Goal: Information Seeking & Learning: Find specific fact

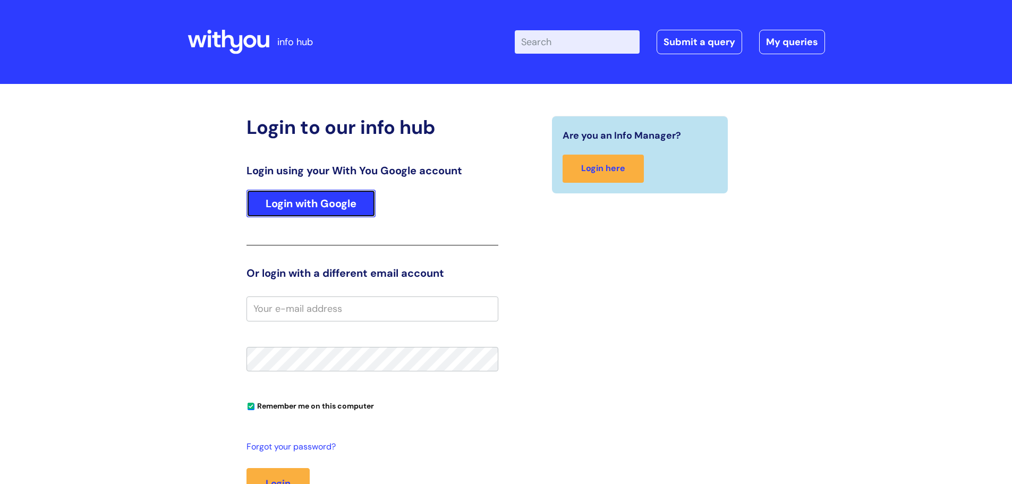
click at [327, 199] on link "Login with Google" at bounding box center [310, 204] width 129 height 28
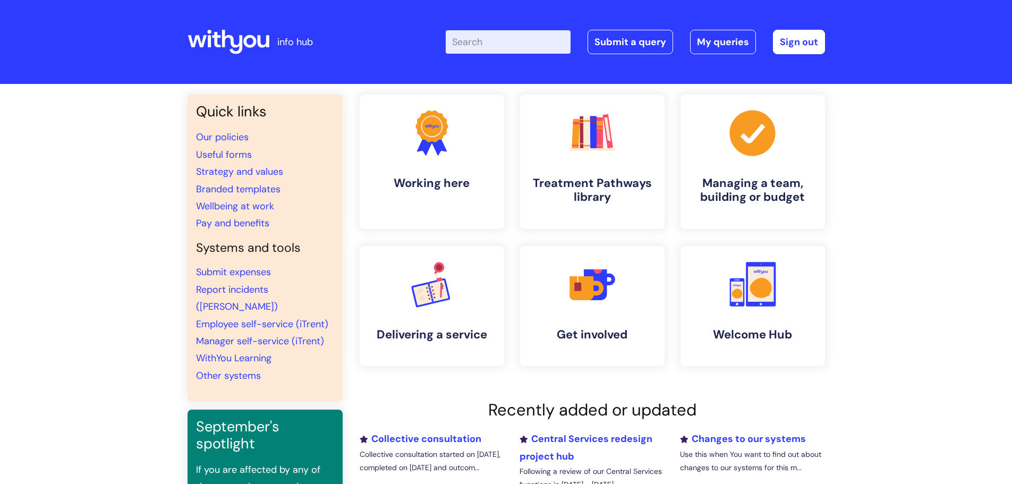
click at [513, 46] on input "Enter your search term here..." at bounding box center [508, 41] width 125 height 23
type input "[MEDICAL_DATA]"
click button "Search" at bounding box center [0, 0] width 0 height 0
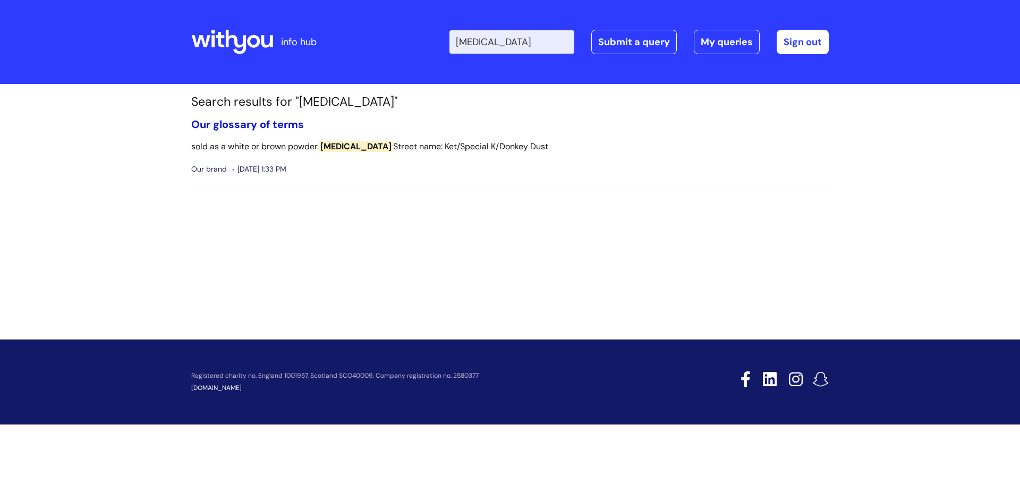
click at [291, 122] on link "Our glossary of terms" at bounding box center [247, 124] width 113 height 14
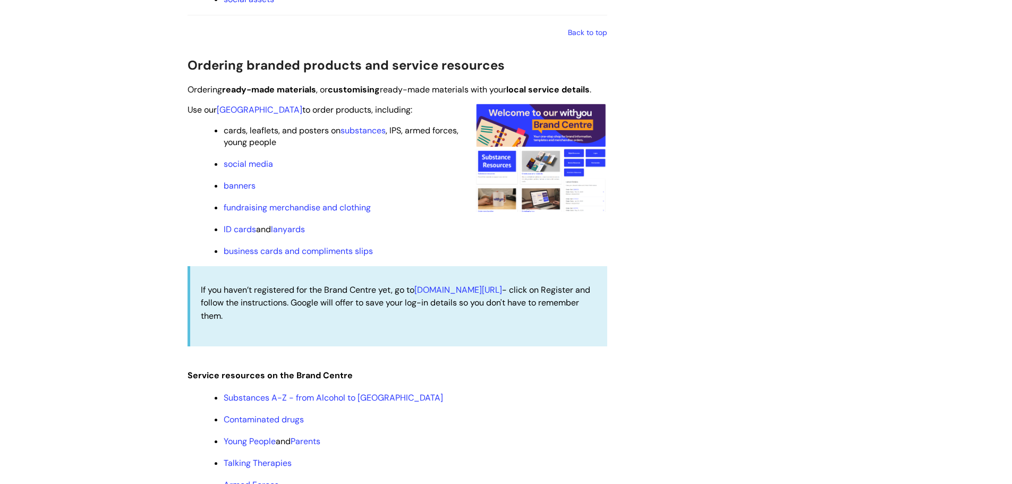
scroll to position [1009, 0]
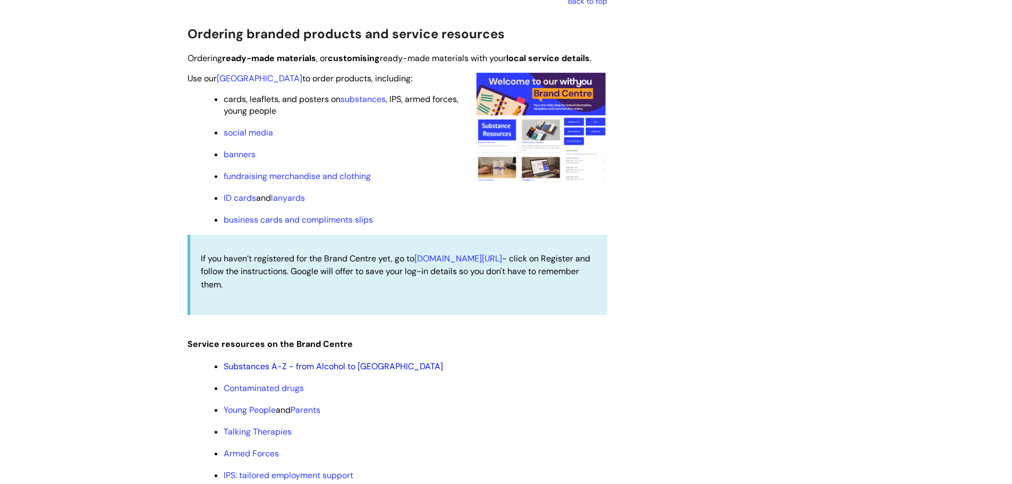
click at [350, 369] on link "Substances A-Z - from Alcohol to [GEOGRAPHIC_DATA]" at bounding box center [333, 366] width 219 height 11
